Goal: Find specific page/section: Find specific page/section

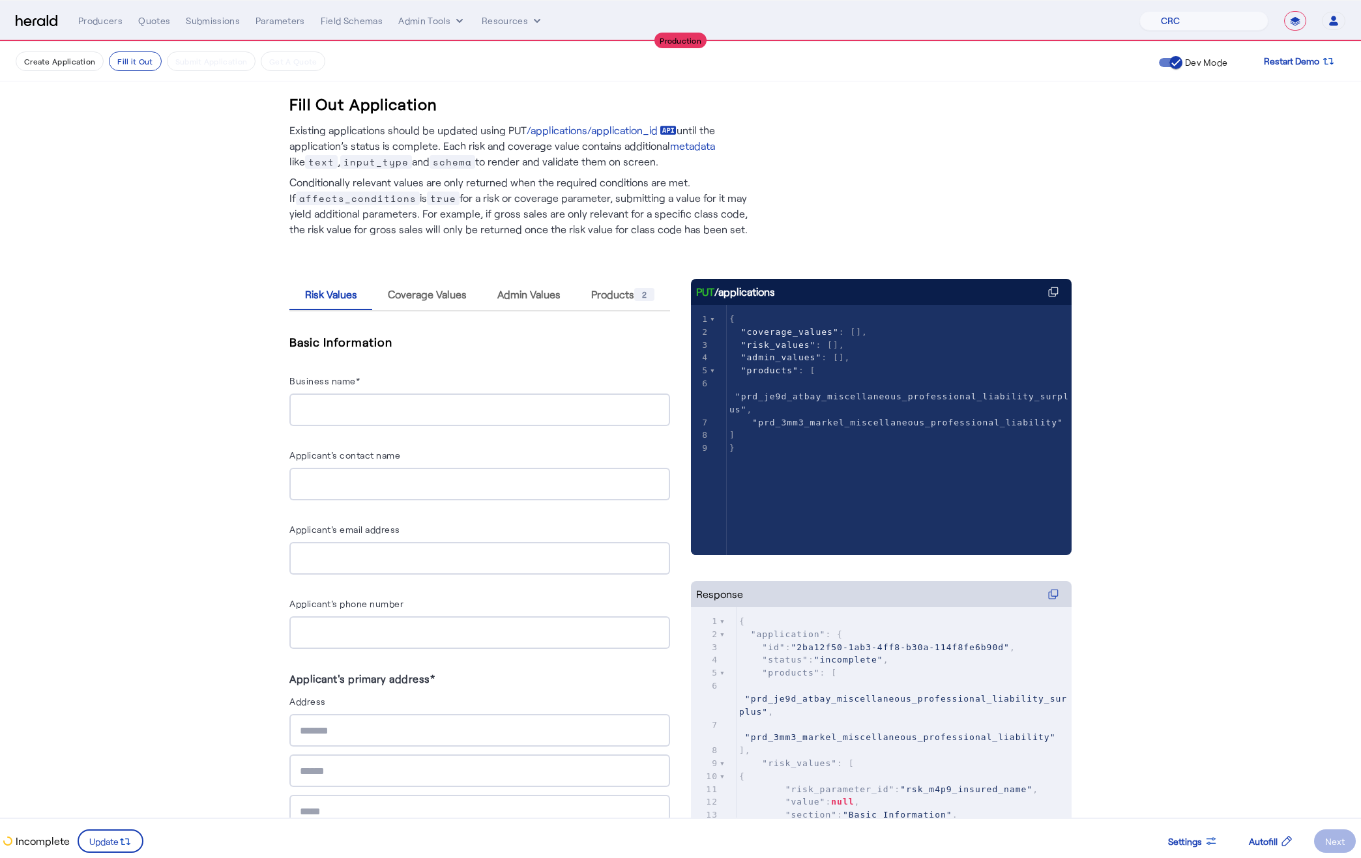
select select "pfm_h3db_crc"
select select "**********"
click at [433, 19] on button "Admin Tools" at bounding box center [432, 20] width 68 height 13
click at [453, 46] on span "Platforms Manager" at bounding box center [454, 48] width 95 height 16
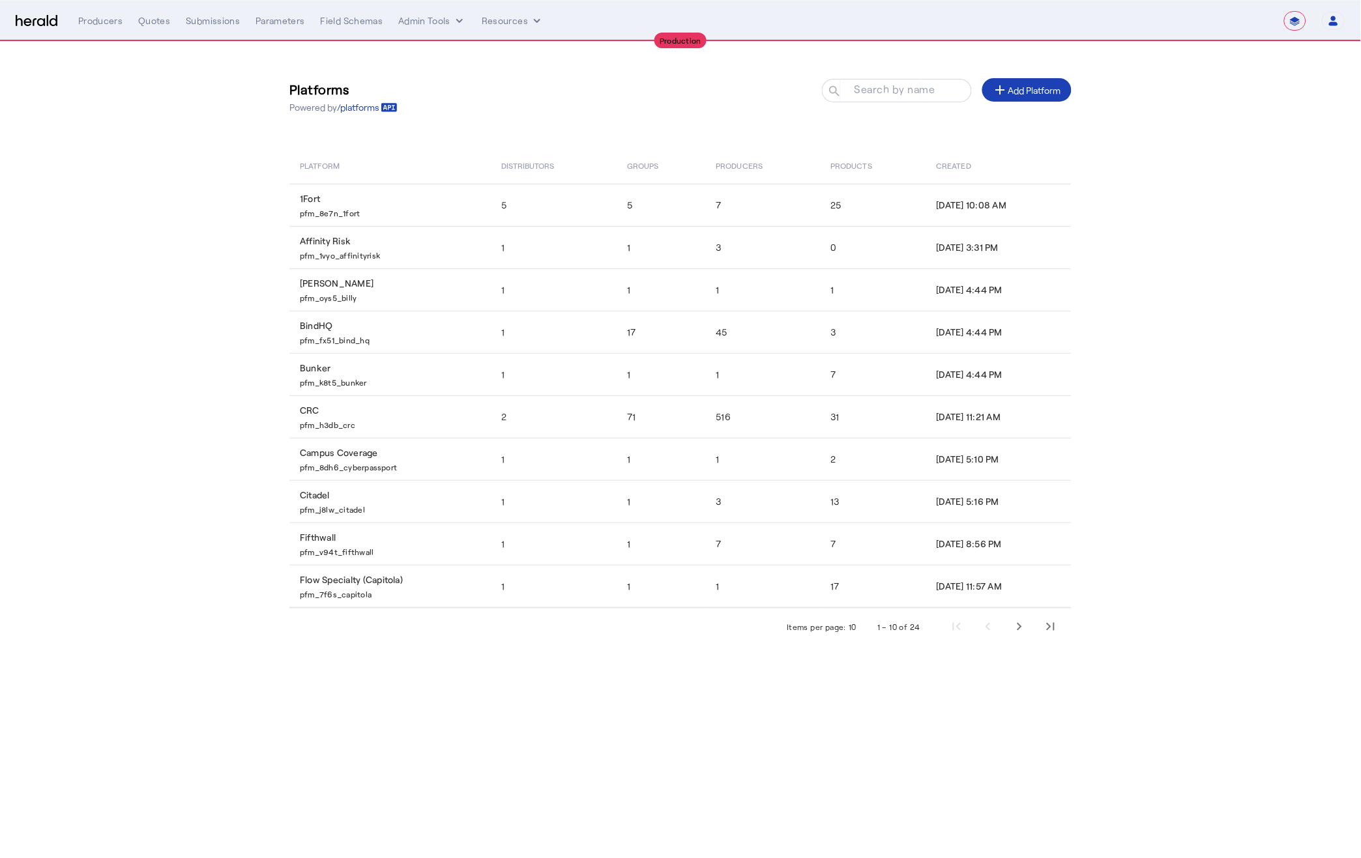
click at [883, 91] on mat-label "Search by name" at bounding box center [894, 89] width 81 height 12
click at [883, 91] on input "Search by name" at bounding box center [902, 90] width 117 height 16
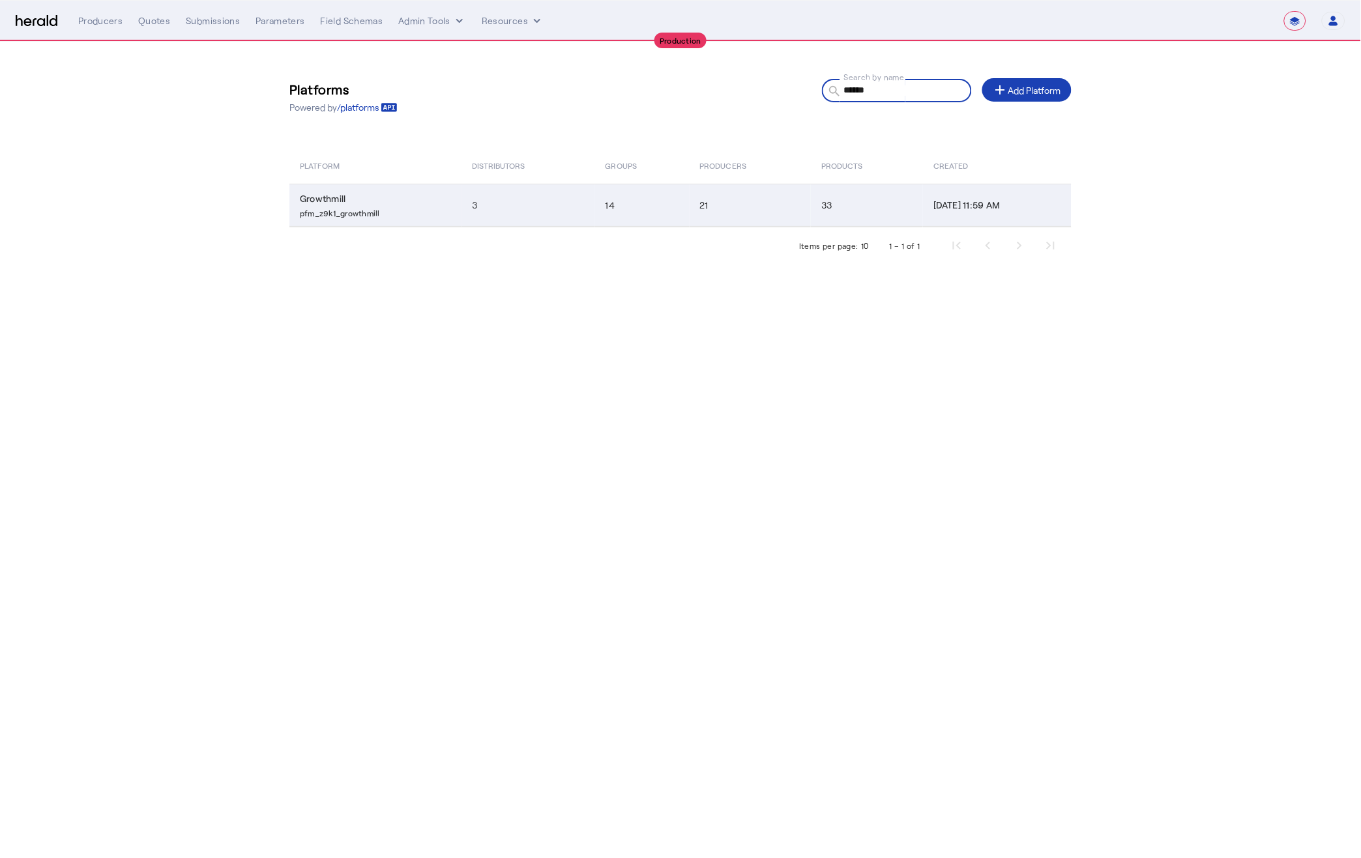
type input "******"
click at [325, 210] on p "pfm_z9k1_growthmill" at bounding box center [378, 211] width 156 height 13
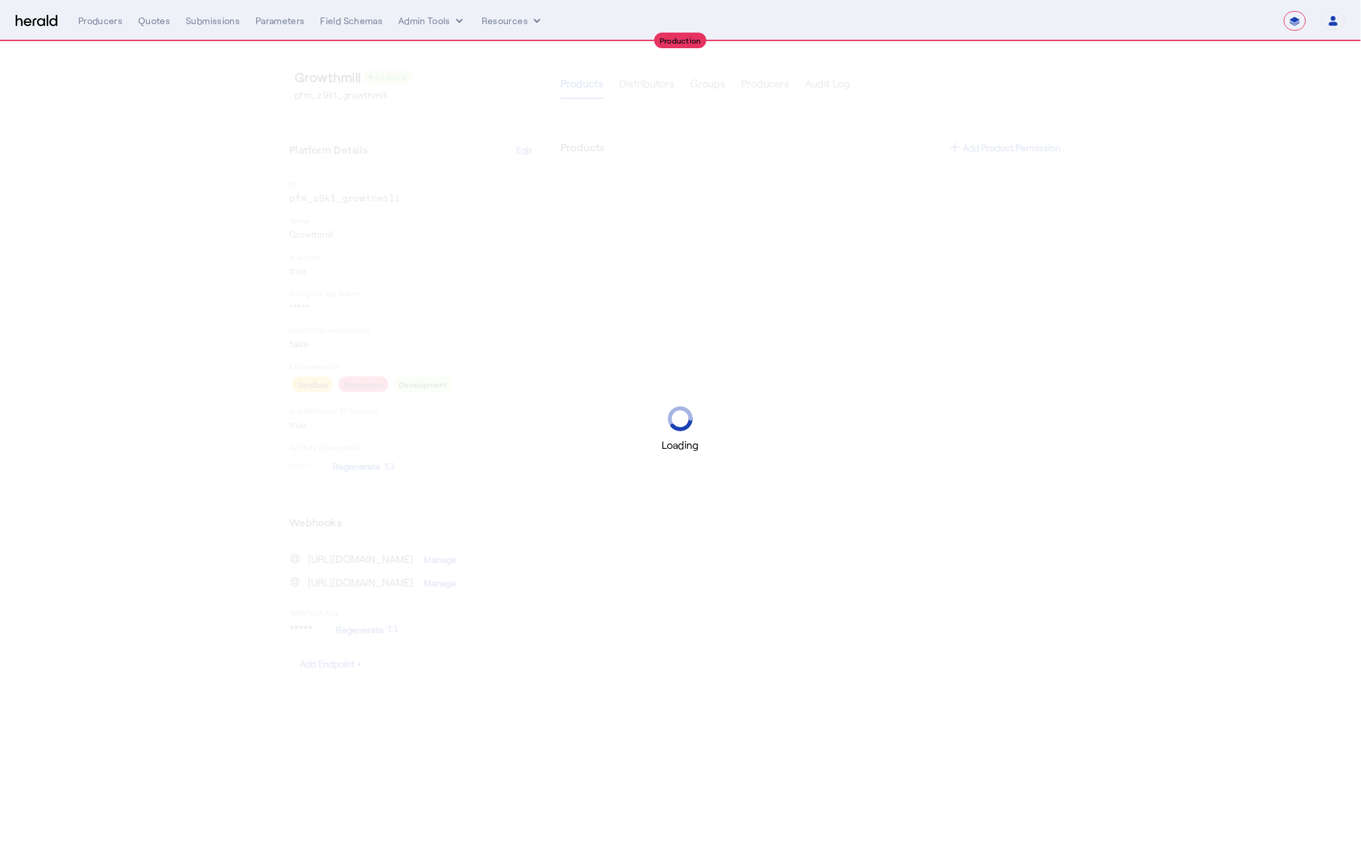
click at [335, 197] on div "Loading" at bounding box center [680, 429] width 1361 height 858
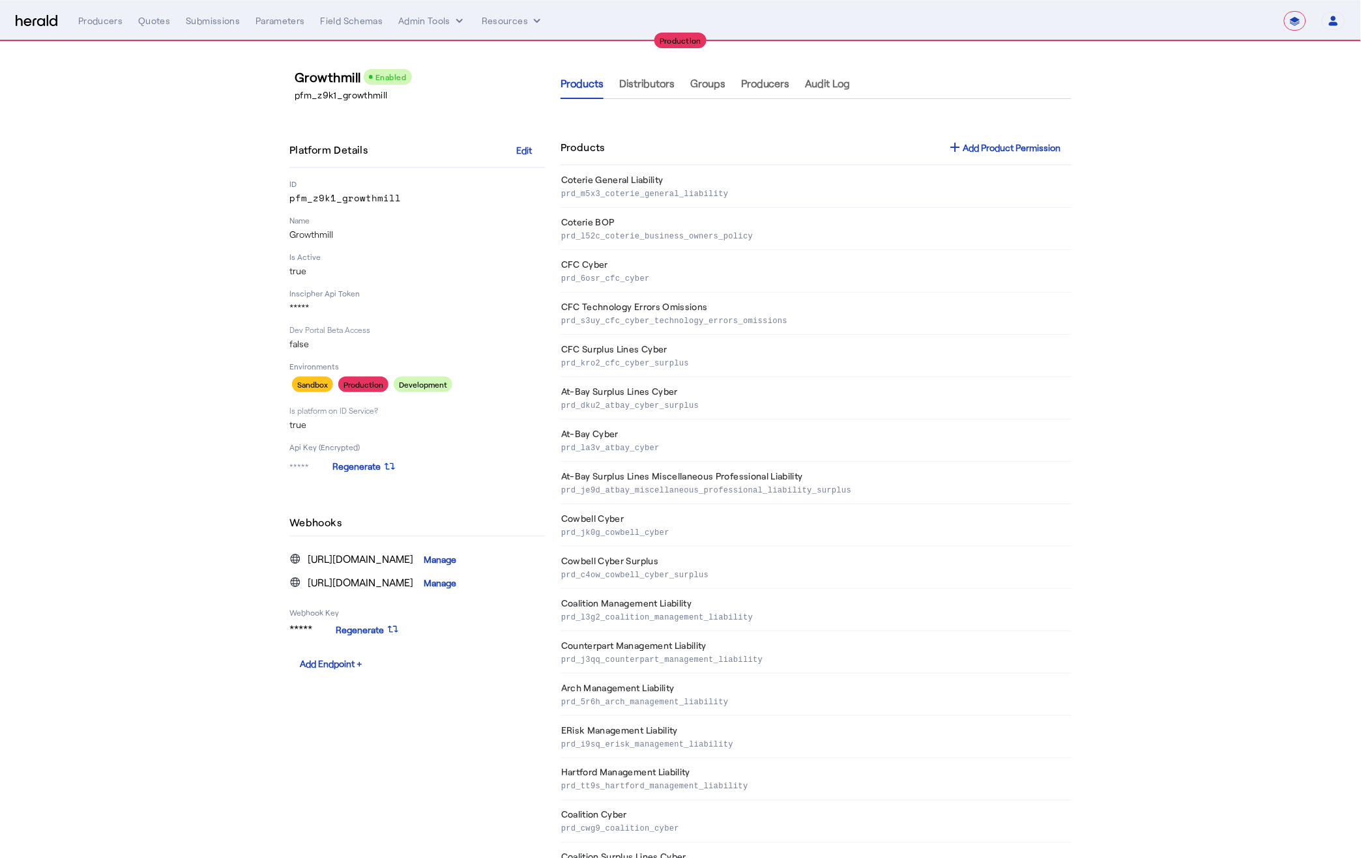
click at [343, 199] on p "pfm_z9k1_growthmill" at bounding box center [416, 198] width 255 height 13
copy p "pfm_z9k1_growthmill"
click at [154, 21] on div "Quotes" at bounding box center [154, 20] width 32 height 13
select select "pfm_h3db_crc"
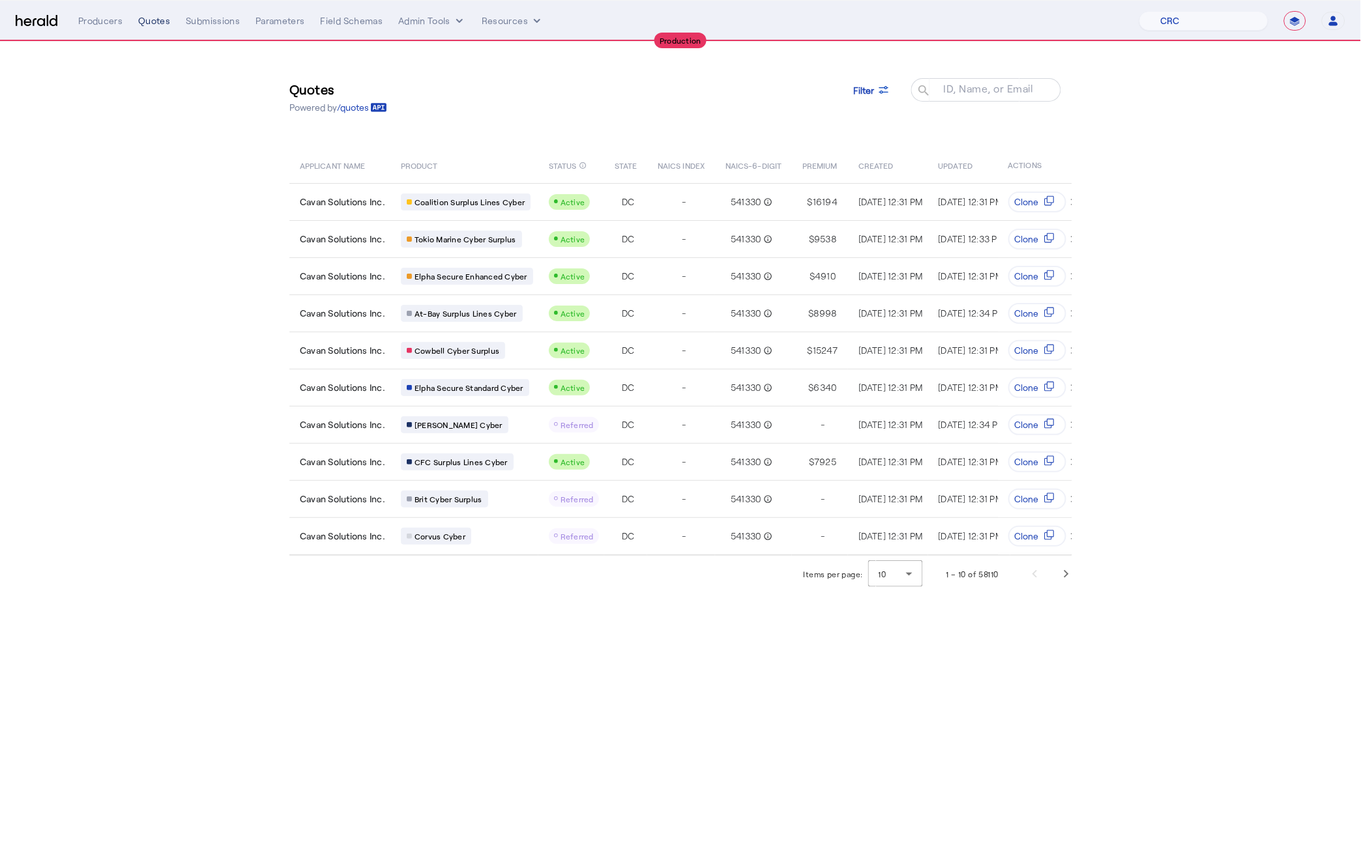
click at [164, 24] on div "Quotes" at bounding box center [154, 20] width 32 height 13
click at [39, 20] on img at bounding box center [37, 21] width 42 height 12
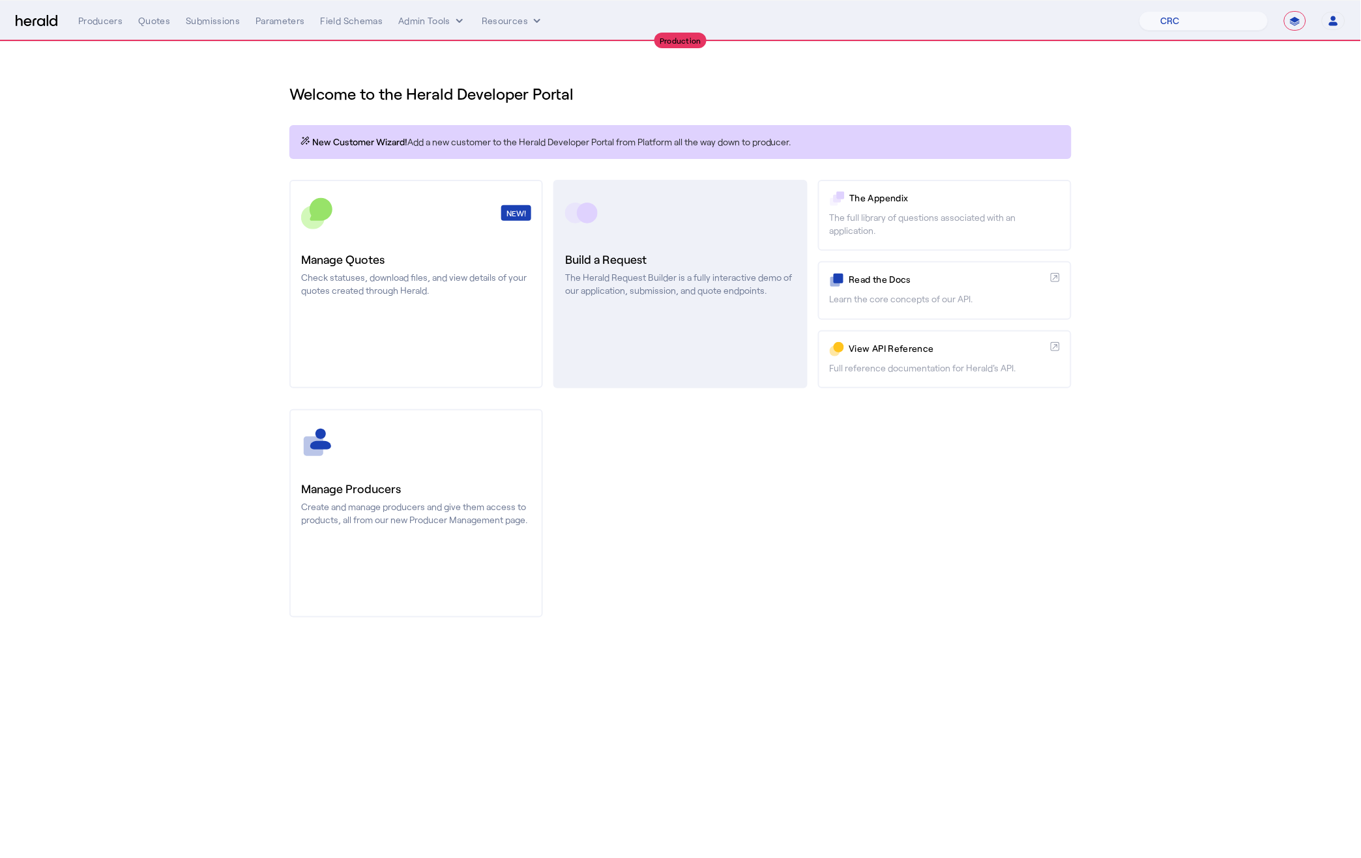
click at [688, 347] on link "Build a Request The Herald Request Builder is a fully interactive demo of our a…" at bounding box center [680, 284] width 254 height 209
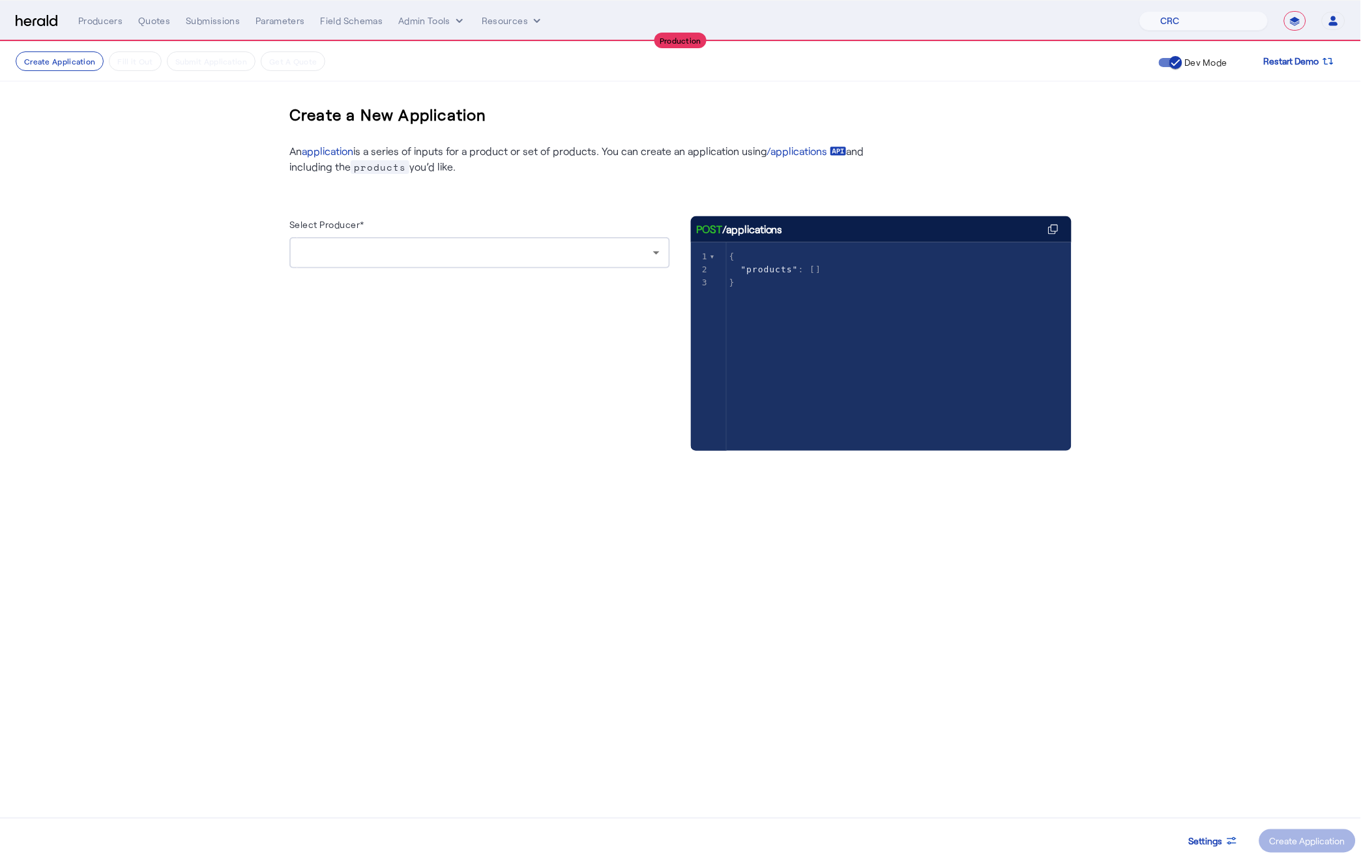
click at [1301, 22] on select "**********" at bounding box center [1295, 21] width 22 height 20
select select "*******"
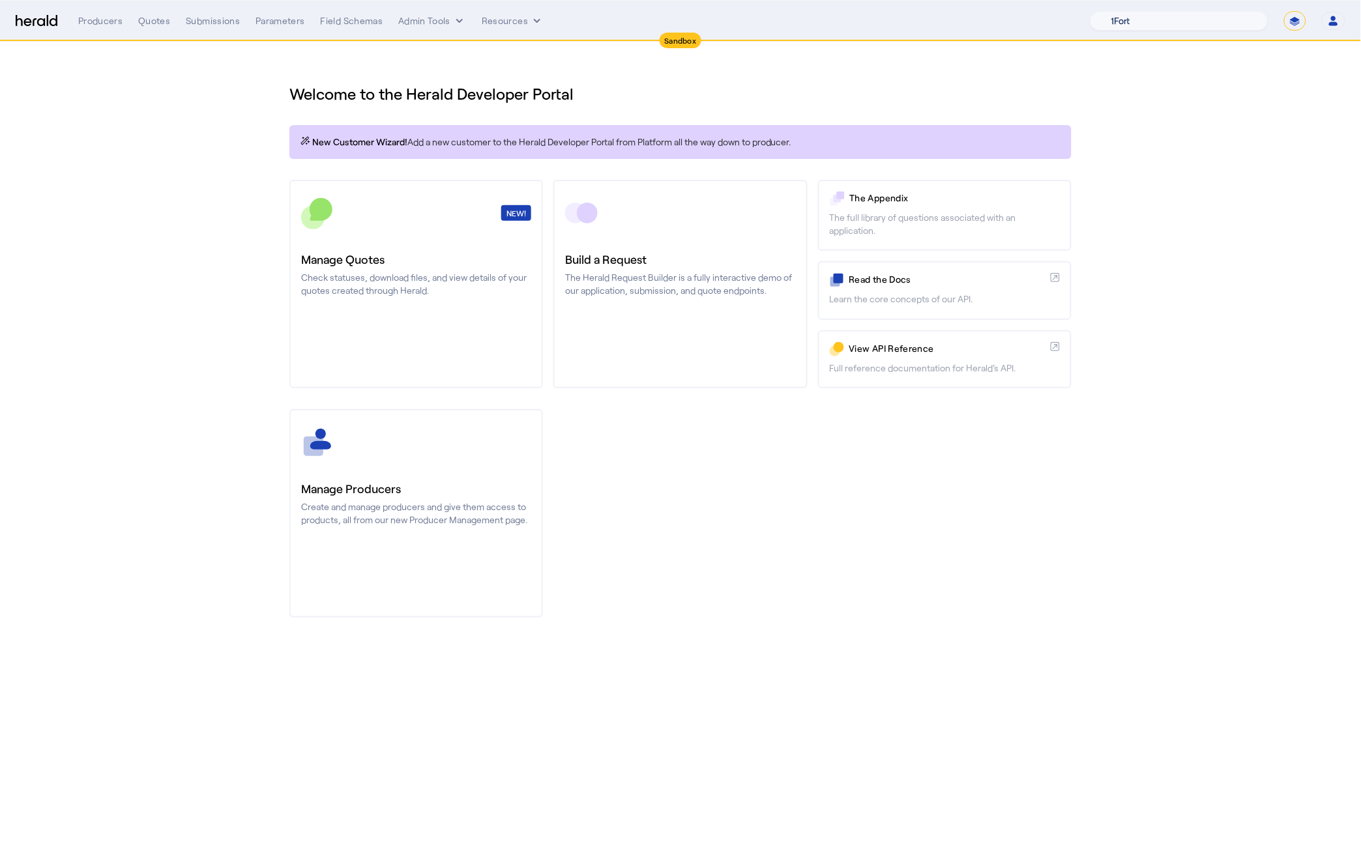
click at [1209, 20] on select "1Fort Acrisure Acturis Affinity Advisors Affinity Risk Agentero AmWins Anzen Ao…" at bounding box center [1179, 21] width 179 height 20
click at [448, 19] on button "Admin Tools" at bounding box center [432, 20] width 68 height 13
click at [460, 55] on span "Platforms Manager" at bounding box center [454, 48] width 95 height 16
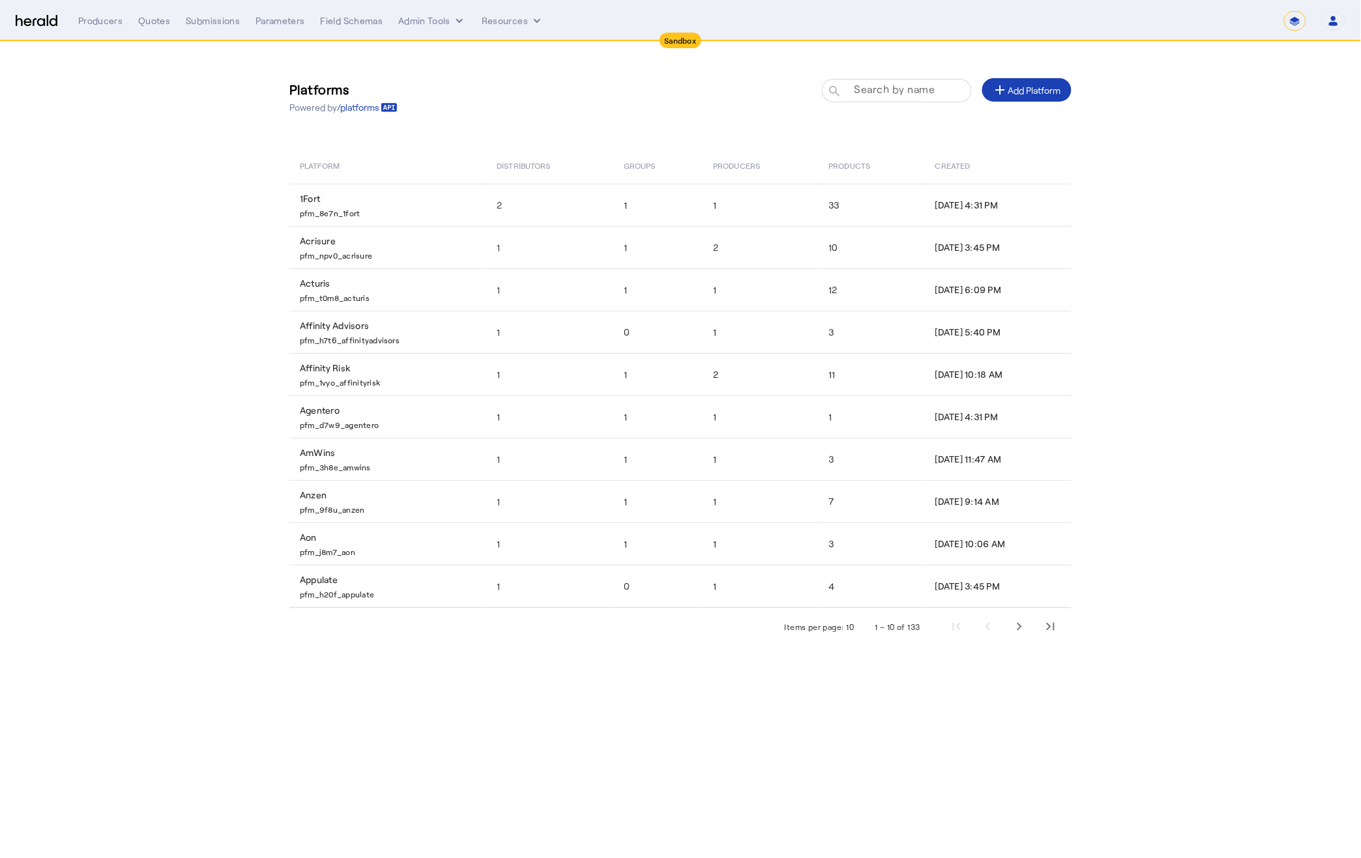
click at [872, 87] on mat-label "Search by name" at bounding box center [894, 89] width 81 height 12
click at [872, 87] on input "Search by name" at bounding box center [902, 90] width 117 height 16
type input "*"
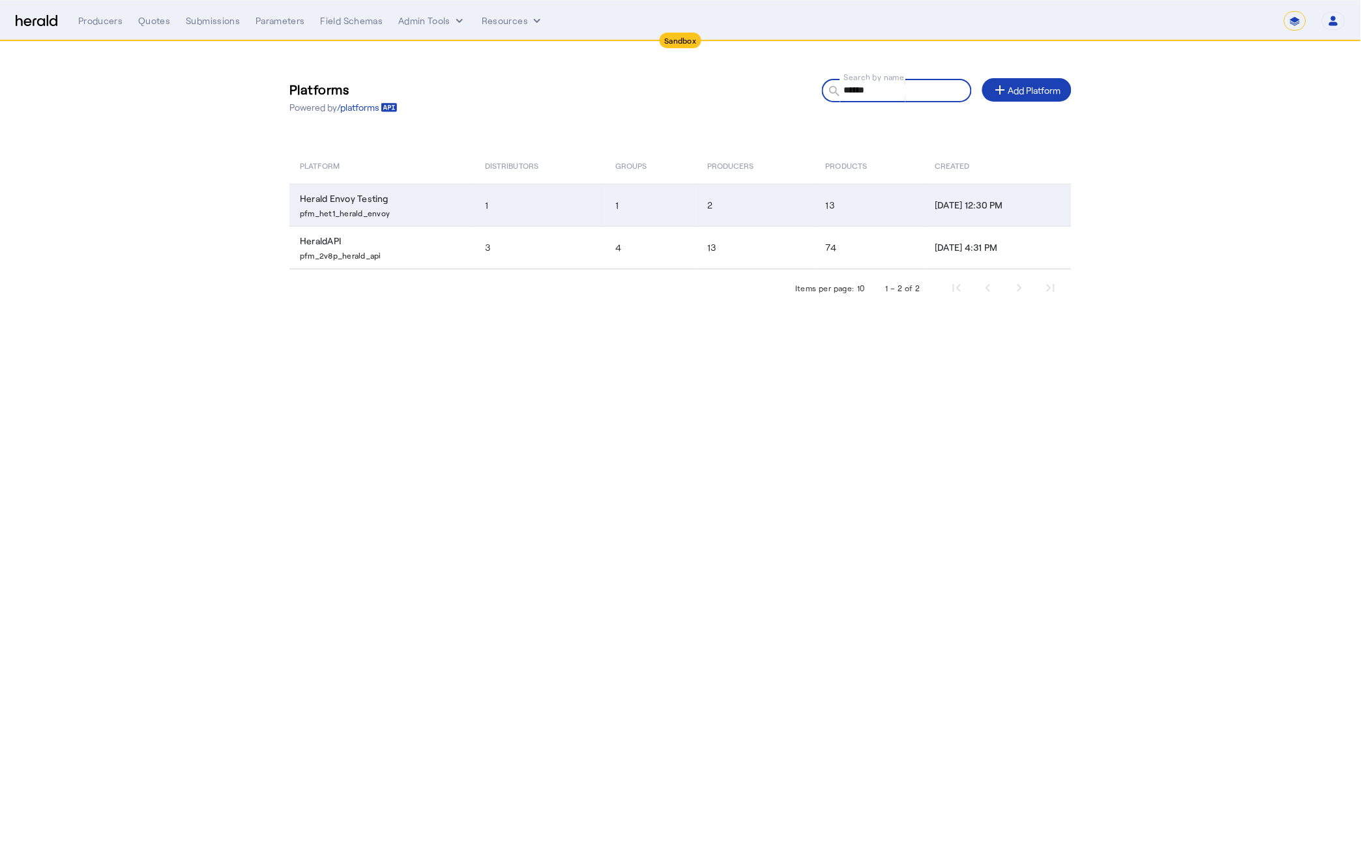
type input "******"
click at [381, 210] on p "pfm_het1_herald_envoy" at bounding box center [384, 211] width 169 height 13
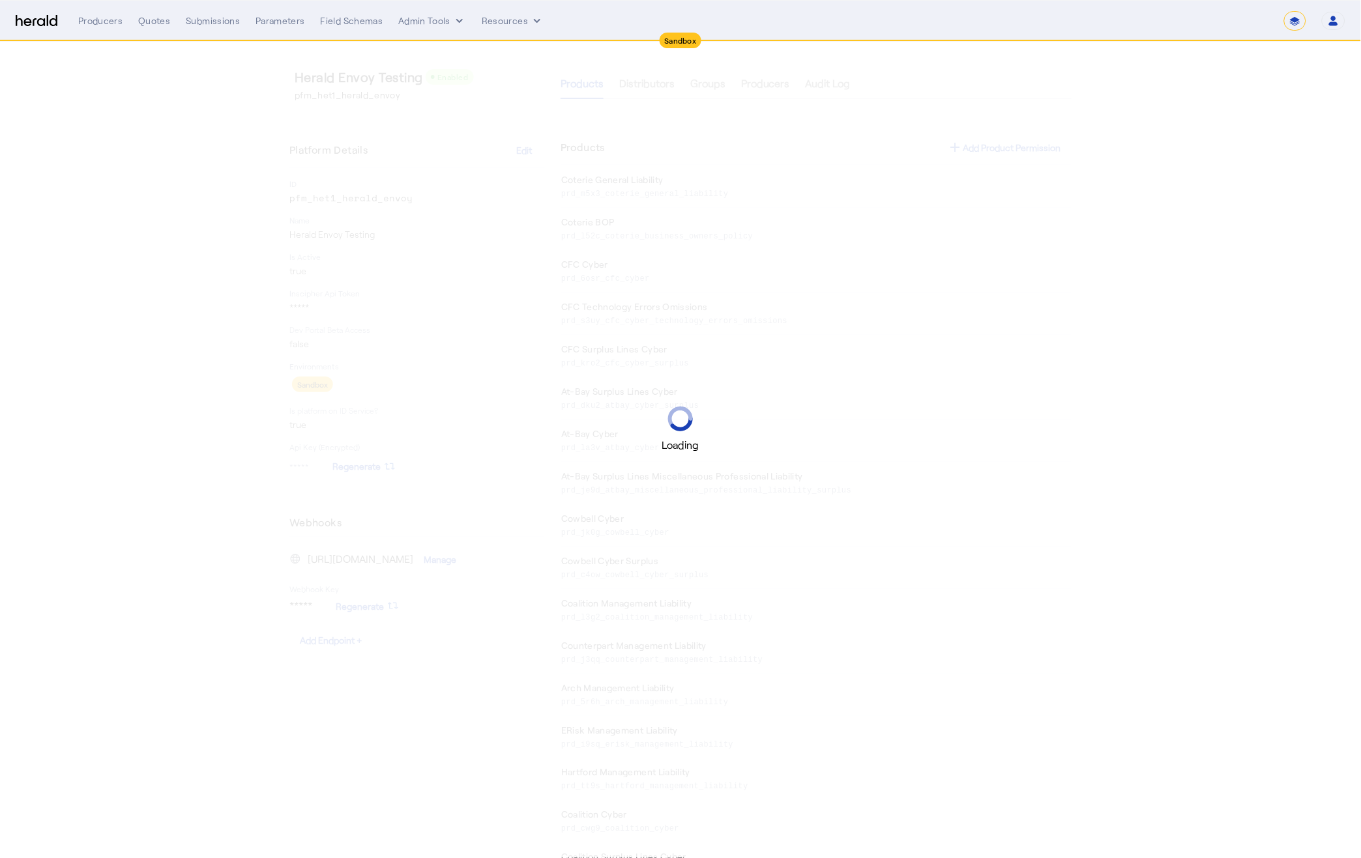
click at [396, 95] on div "Loading" at bounding box center [680, 429] width 1361 height 858
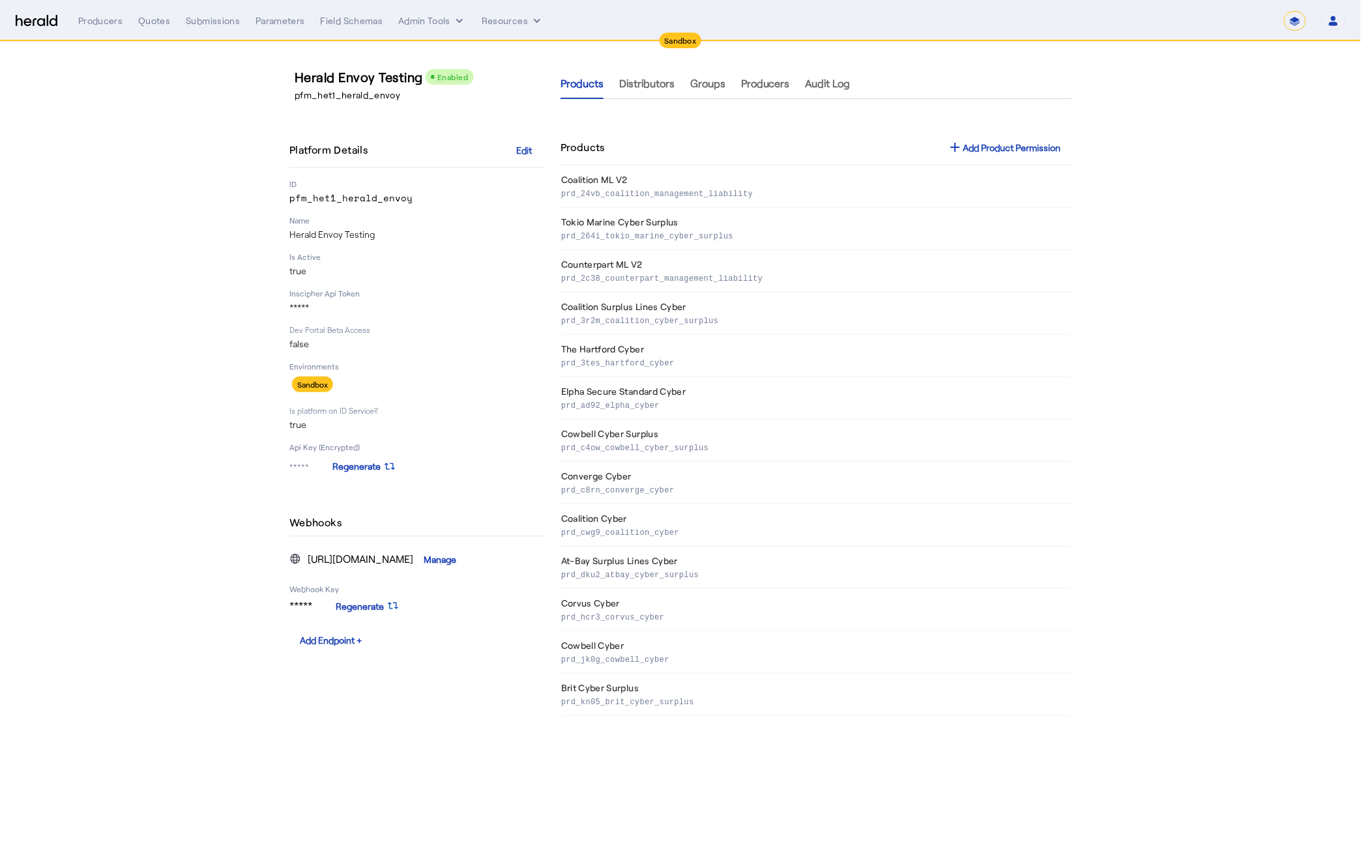
click at [339, 96] on p "pfm_het1_herald_envoy" at bounding box center [422, 95] width 255 height 13
copy p "pfm_het1_herald_envoy"
